Goal: Task Accomplishment & Management: Use online tool/utility

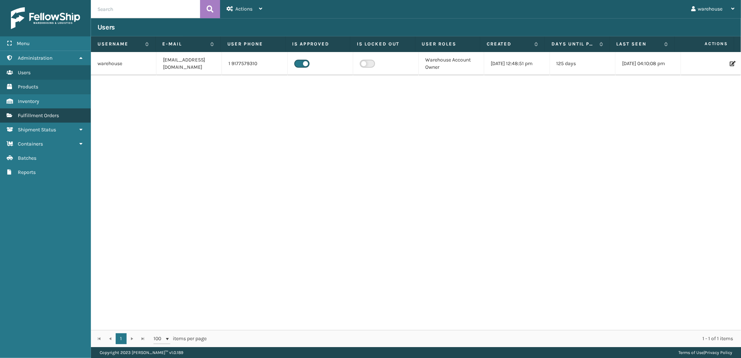
click at [64, 114] on link "Fulfillment Orders" at bounding box center [45, 115] width 91 height 14
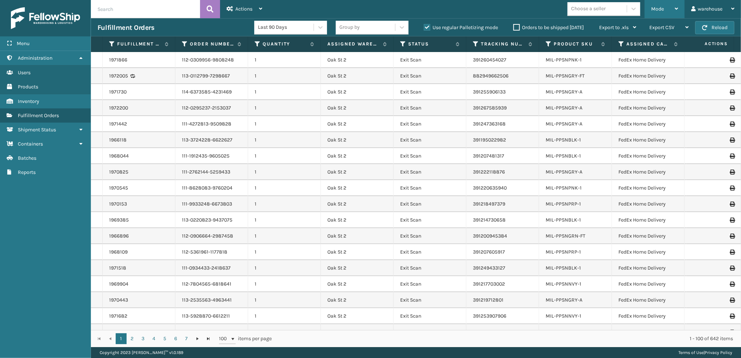
click at [666, 6] on div "Mode" at bounding box center [664, 9] width 27 height 18
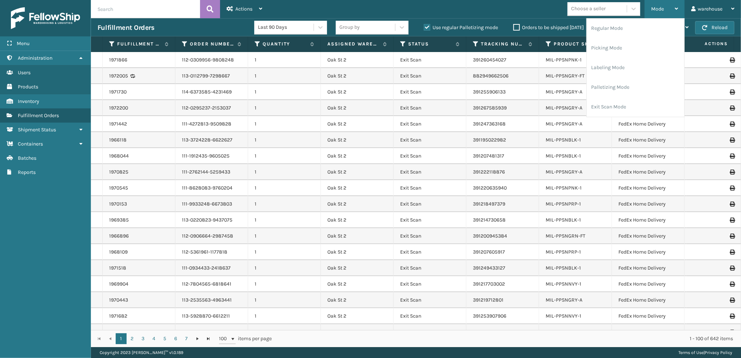
click at [626, 72] on li "Labeling Mode" at bounding box center [635, 68] width 97 height 20
